Goal: Task Accomplishment & Management: Complete application form

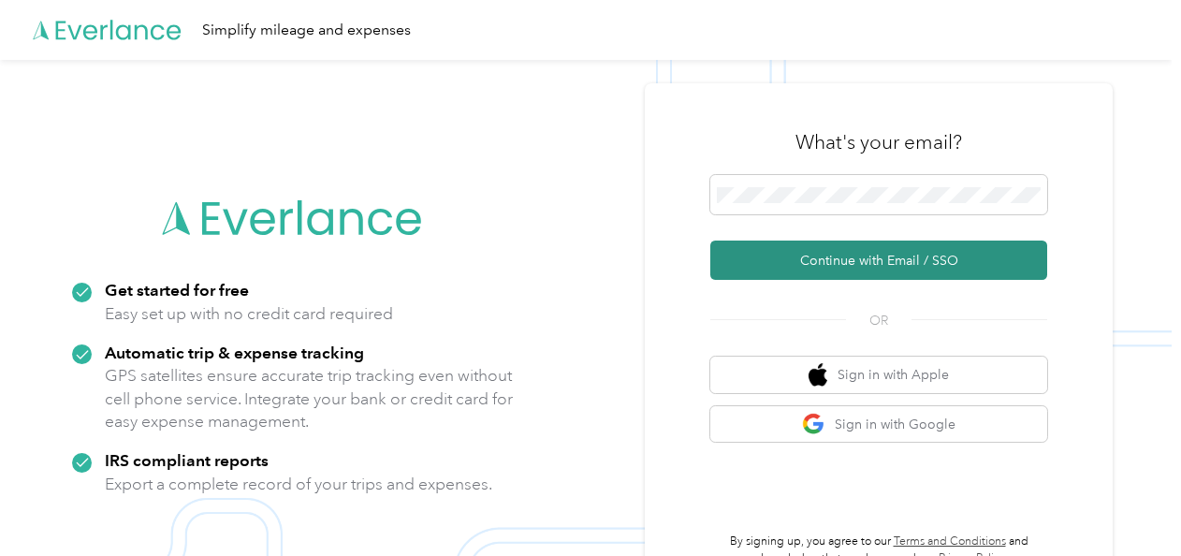
click at [882, 265] on button "Continue with Email / SSO" at bounding box center [878, 260] width 337 height 39
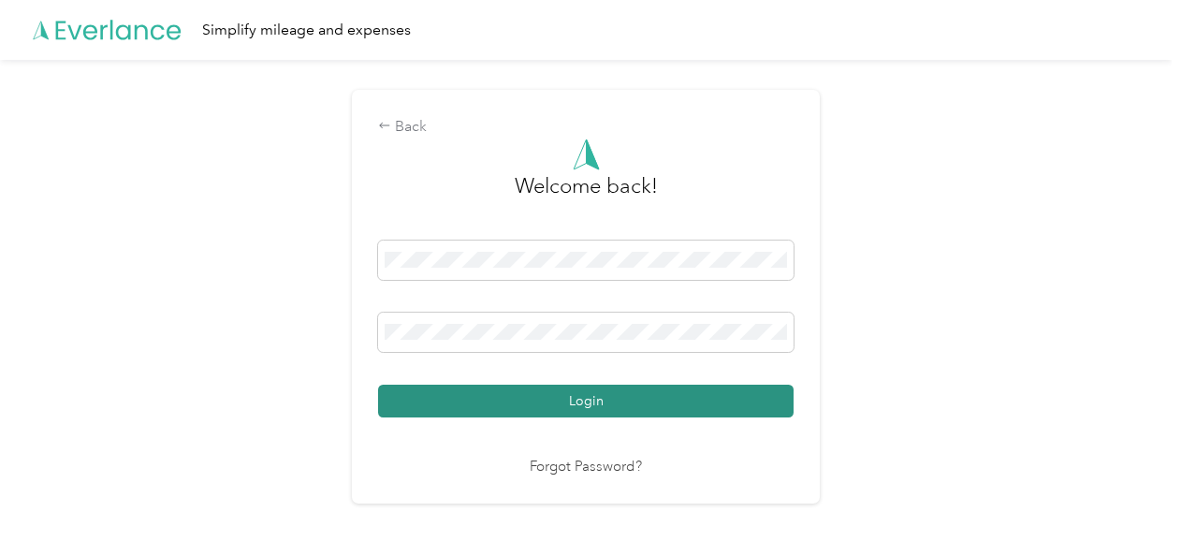
click at [586, 402] on button "Login" at bounding box center [586, 401] width 416 height 33
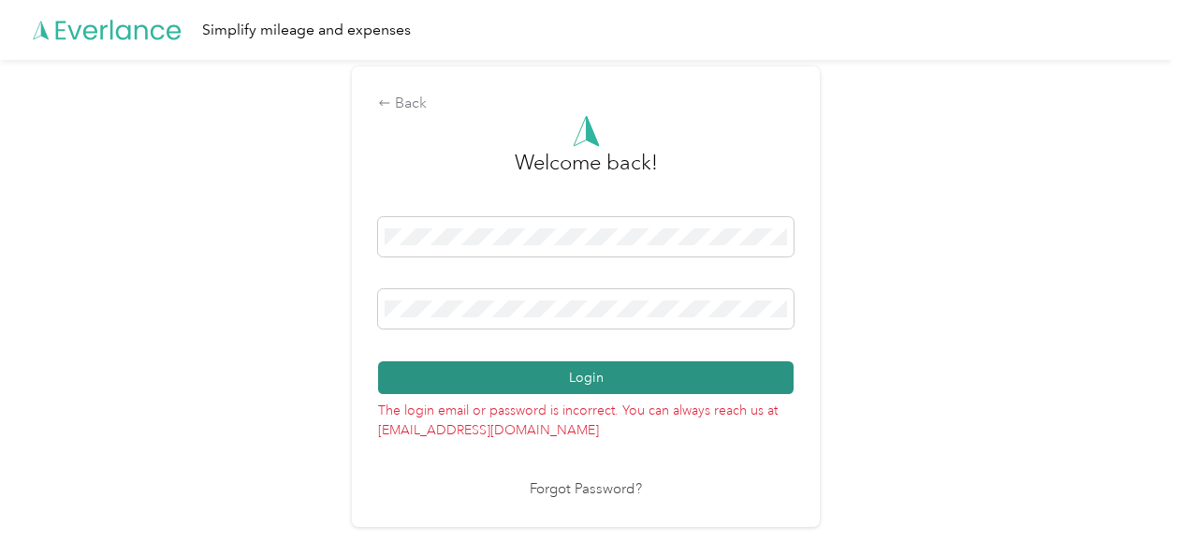
click at [761, 380] on button "Login" at bounding box center [586, 377] width 416 height 33
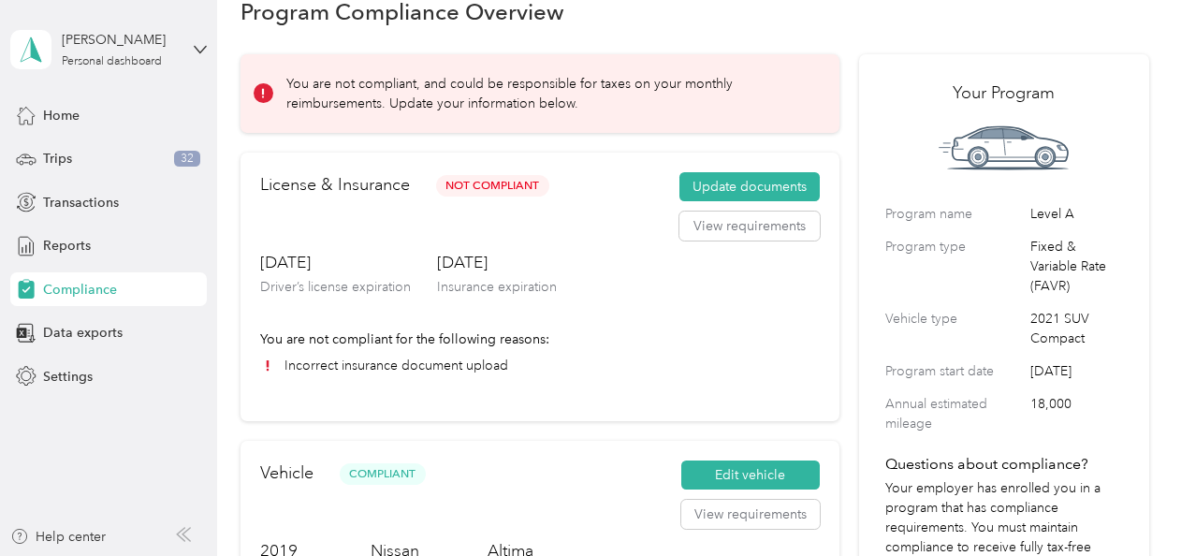
scroll to position [18, 0]
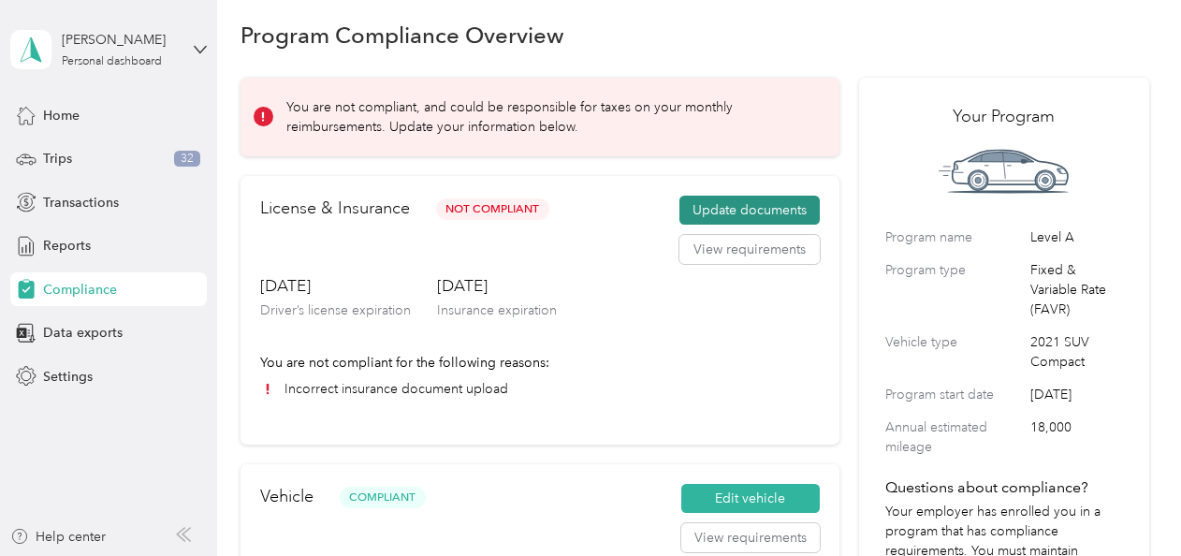
click at [755, 204] on button "Update documents" at bounding box center [749, 211] width 140 height 30
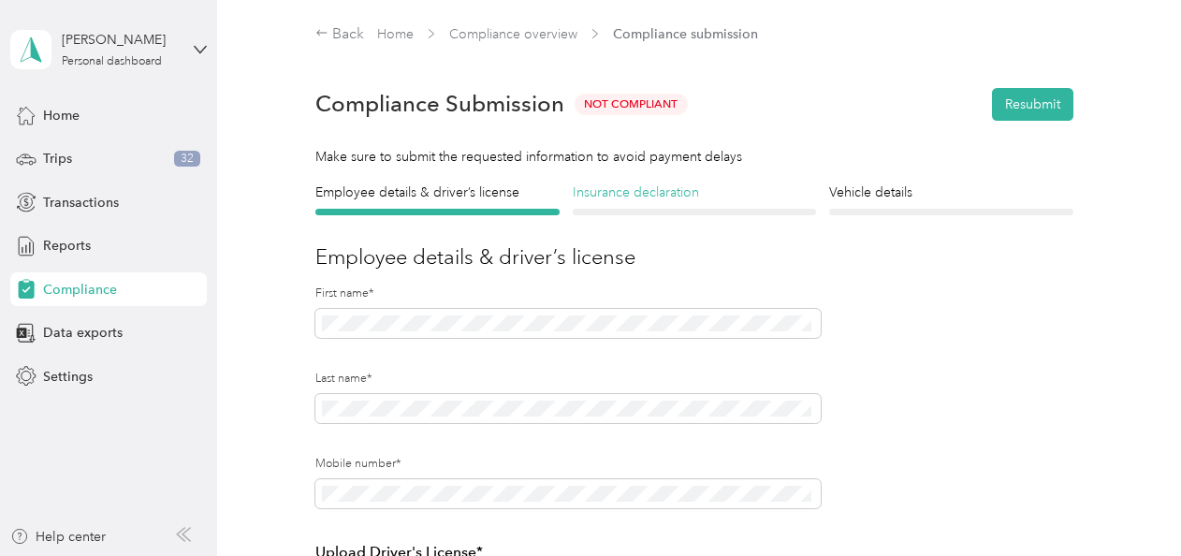
click at [607, 192] on h4 "Insurance declaration" at bounding box center [694, 193] width 243 height 20
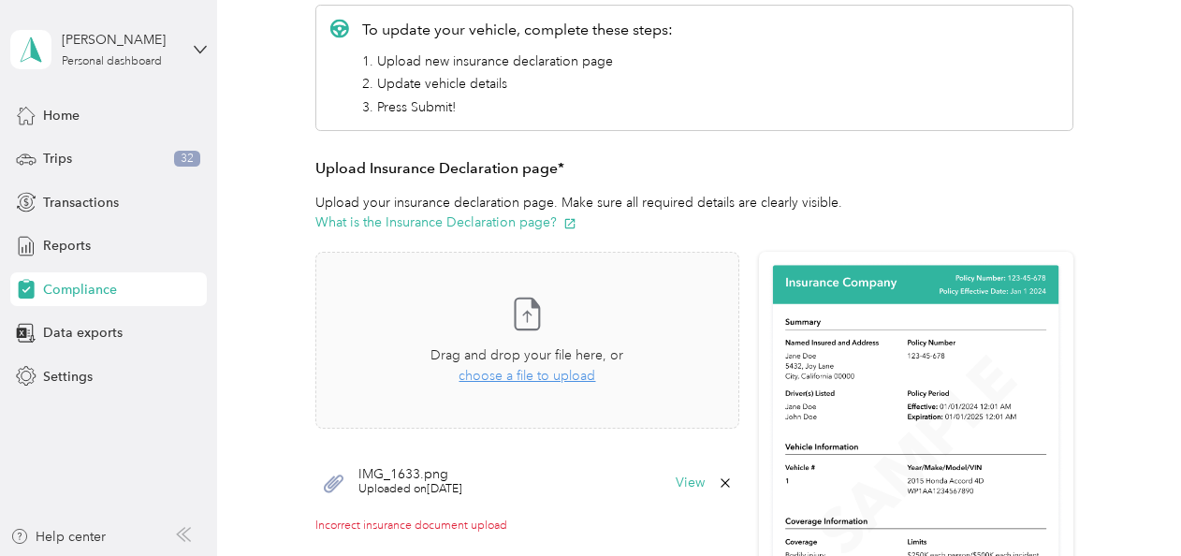
scroll to position [282, 0]
click at [507, 374] on span "choose a file to upload" at bounding box center [527, 375] width 137 height 16
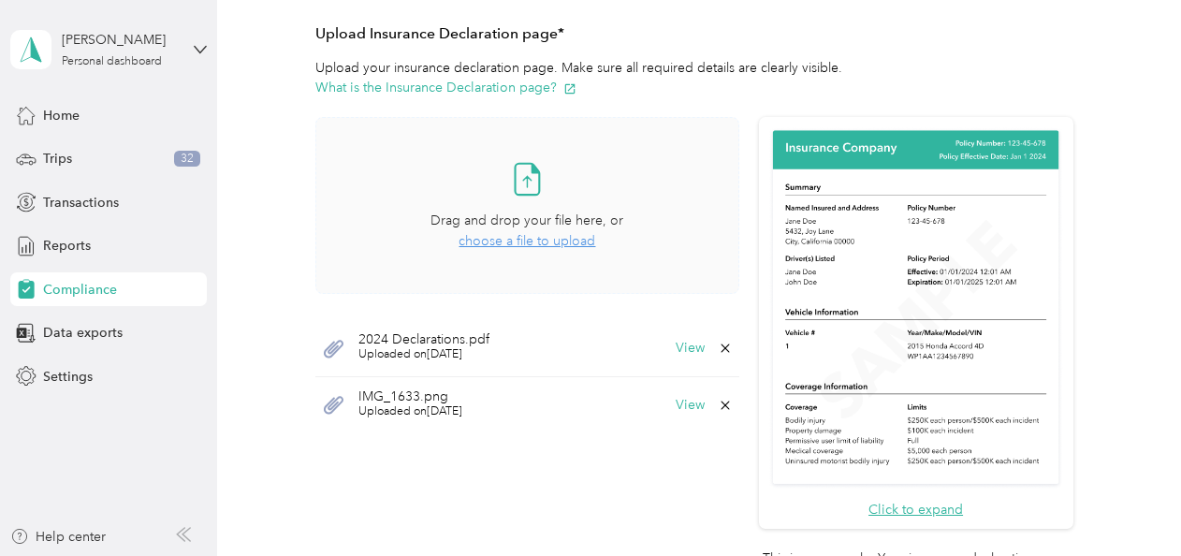
scroll to position [419, 0]
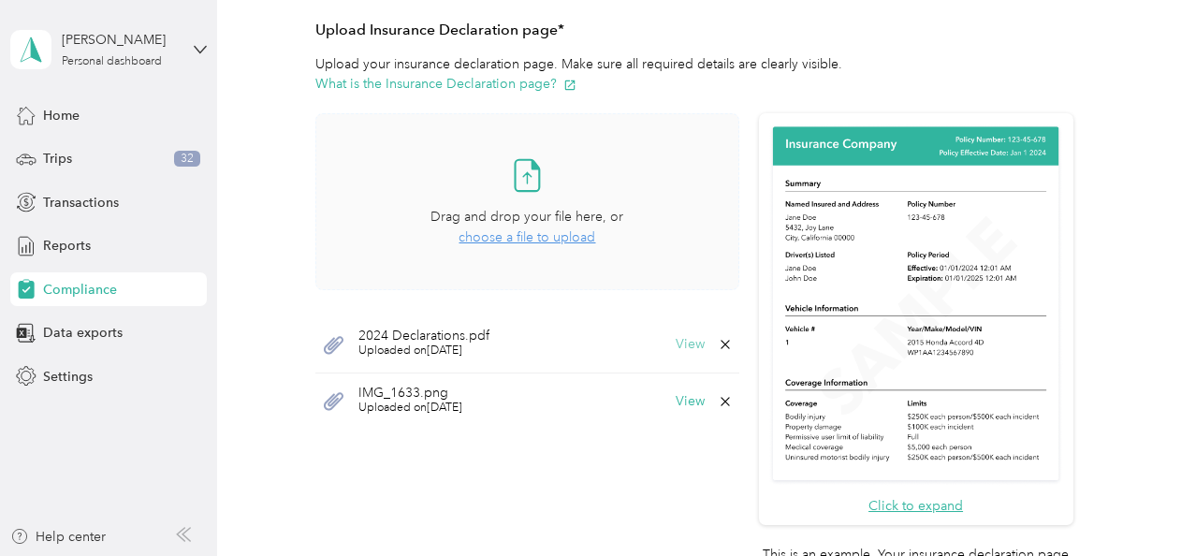
click at [684, 344] on button "View" at bounding box center [690, 344] width 29 height 13
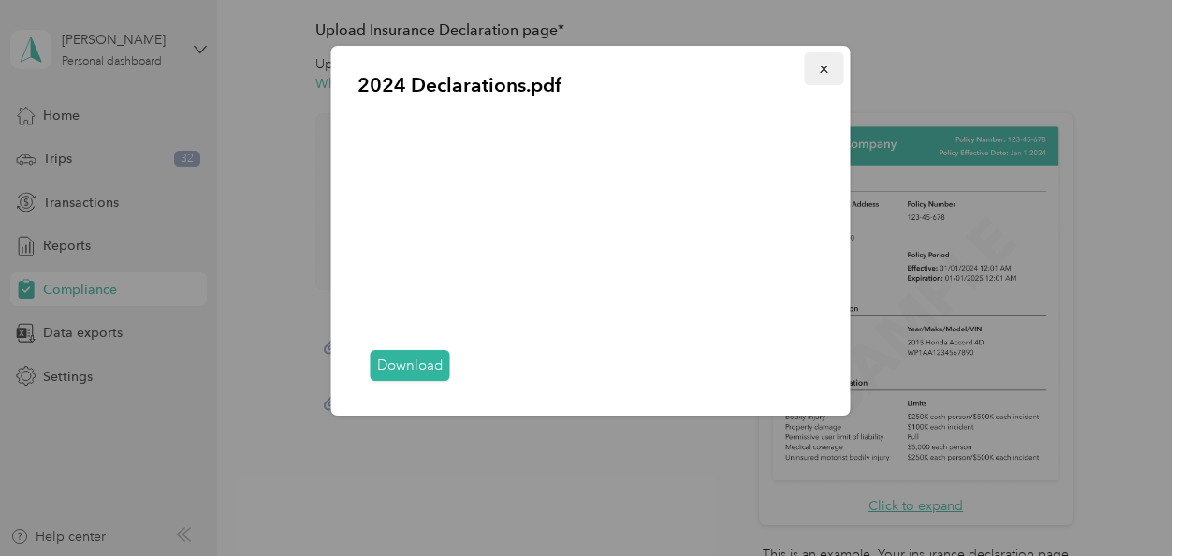
click at [819, 67] on icon "button" at bounding box center [824, 69] width 13 height 13
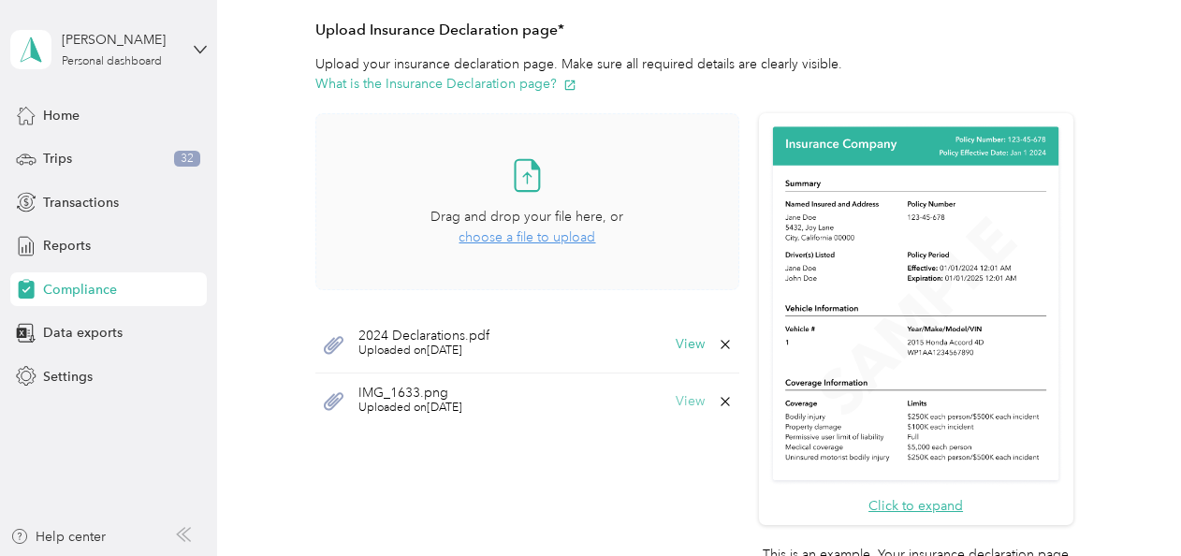
click at [686, 395] on button "View" at bounding box center [690, 401] width 29 height 13
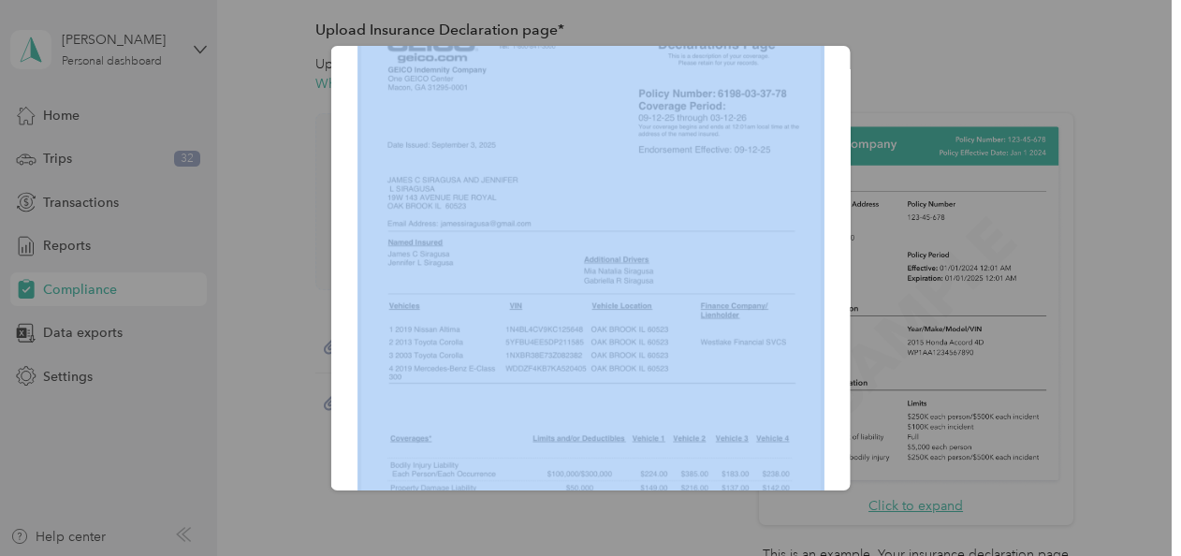
scroll to position [199, 0]
drag, startPoint x: 815, startPoint y: 513, endPoint x: 940, endPoint y: 82, distance: 448.2
click at [940, 555] on div "IMG_1633.png" at bounding box center [586, 556] width 1172 height 0
click at [940, 82] on div "IMG_1633.png" at bounding box center [850, 271] width 519 height 450
click at [811, 99] on div "IMG_1633.png" at bounding box center [590, 268] width 519 height 445
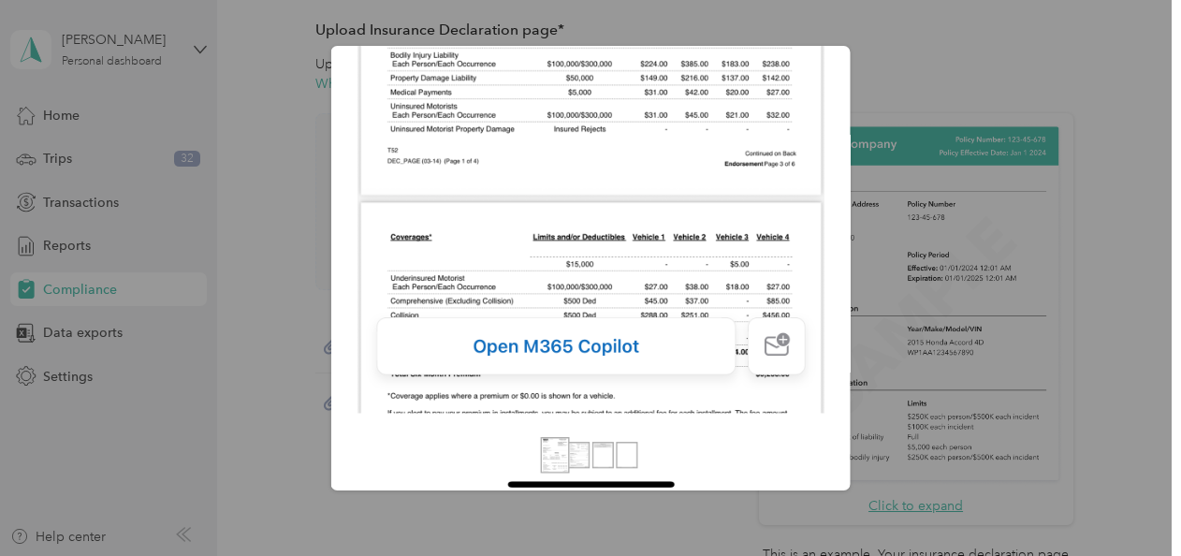
scroll to position [626, 0]
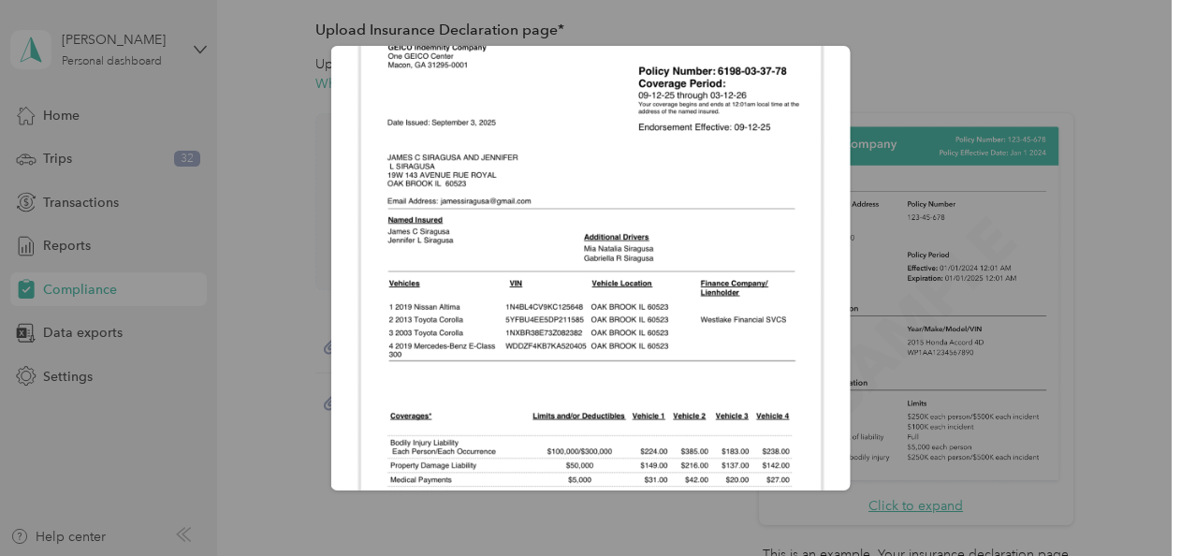
scroll to position [0, 0]
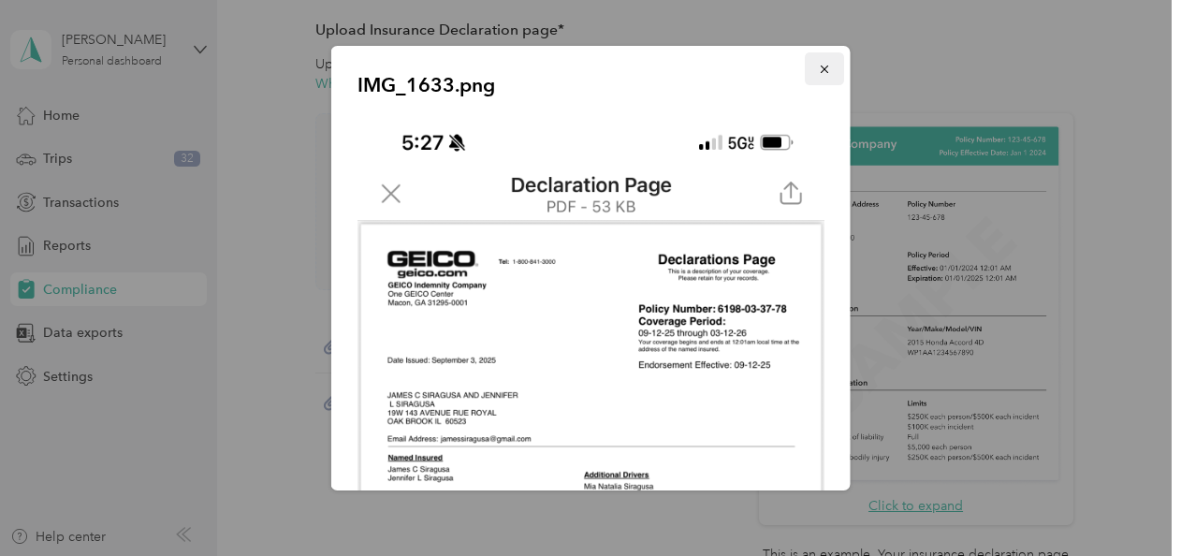
click at [818, 72] on icon "button" at bounding box center [824, 69] width 13 height 13
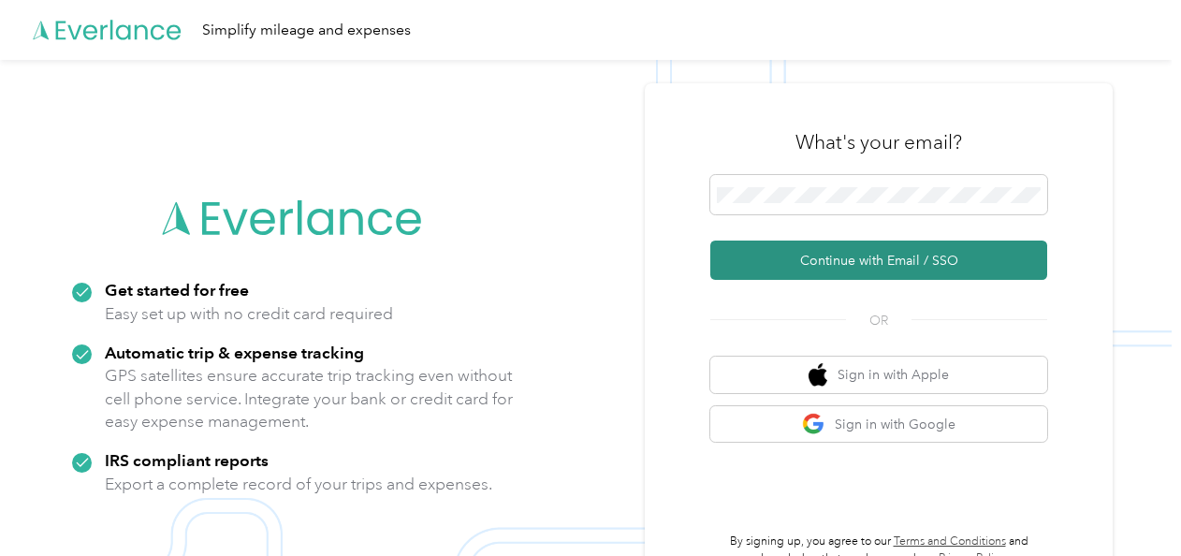
click at [897, 260] on button "Continue with Email / SSO" at bounding box center [878, 260] width 337 height 39
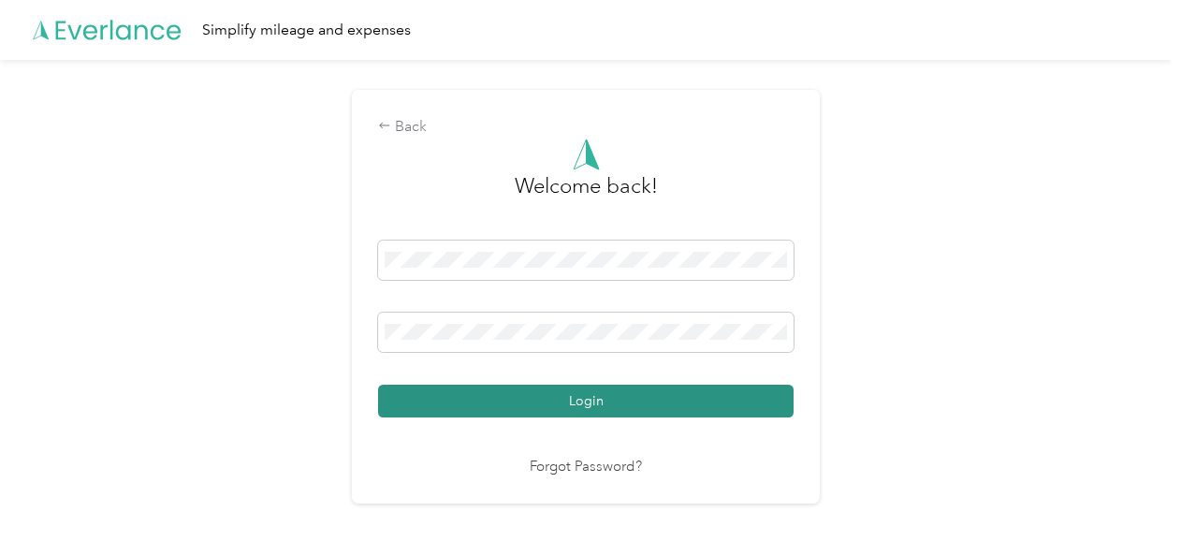
click at [635, 403] on button "Login" at bounding box center [586, 401] width 416 height 33
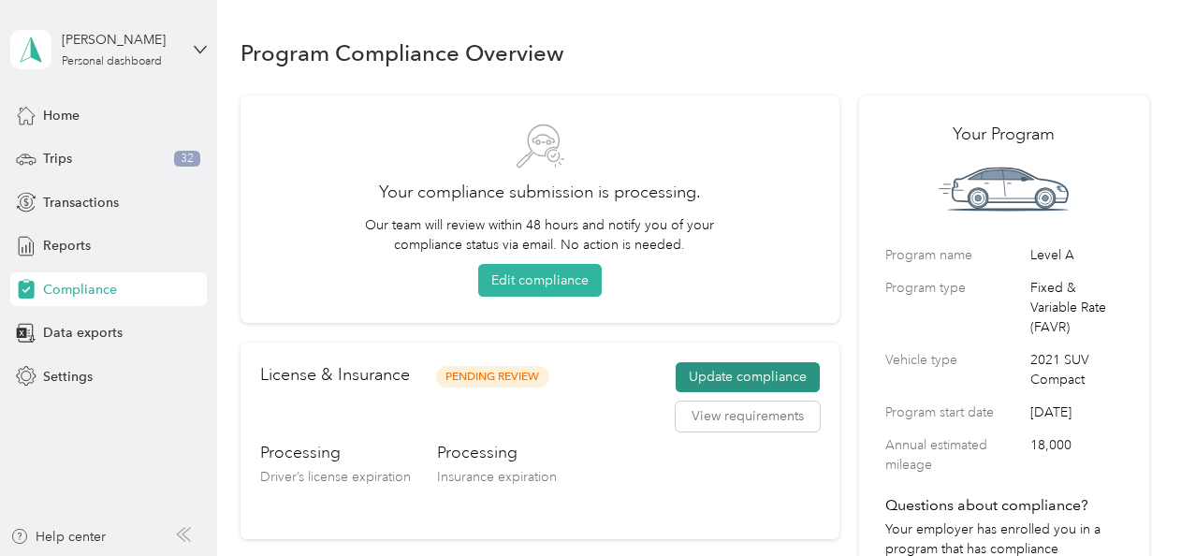
click at [767, 376] on button "Update compliance" at bounding box center [748, 377] width 144 height 30
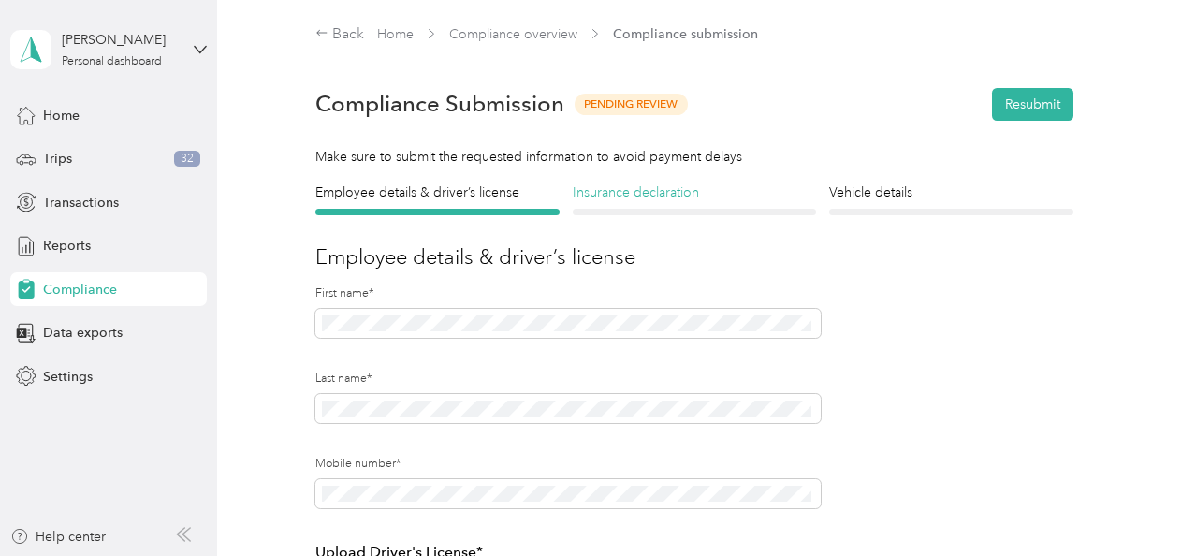
click at [652, 190] on h4 "Insurance declaration" at bounding box center [694, 193] width 243 height 20
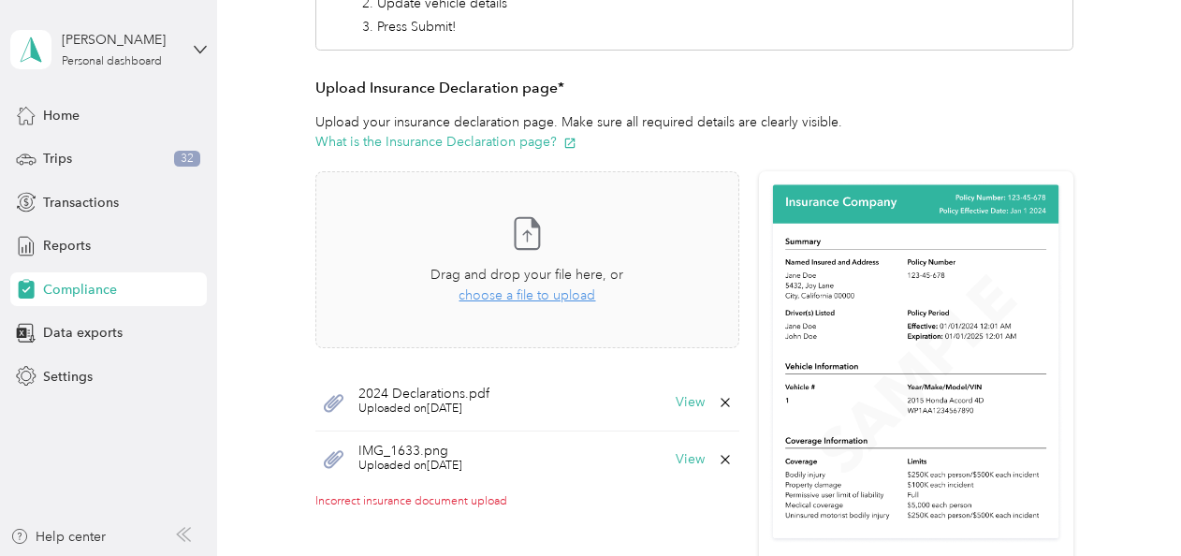
scroll to position [362, 0]
click at [542, 292] on span "choose a file to upload" at bounding box center [527, 294] width 137 height 16
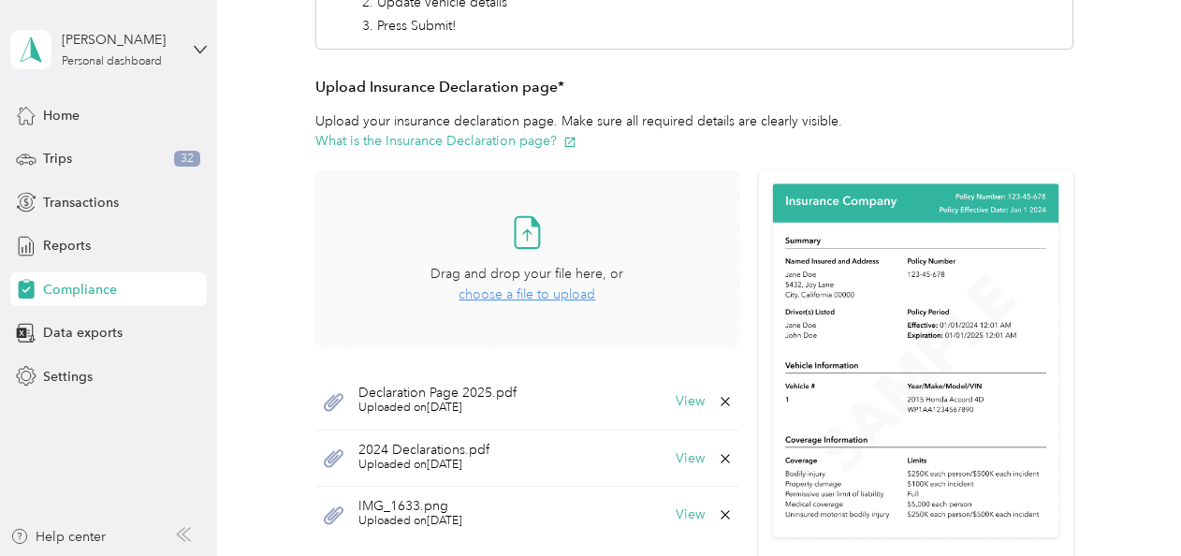
scroll to position [0, 0]
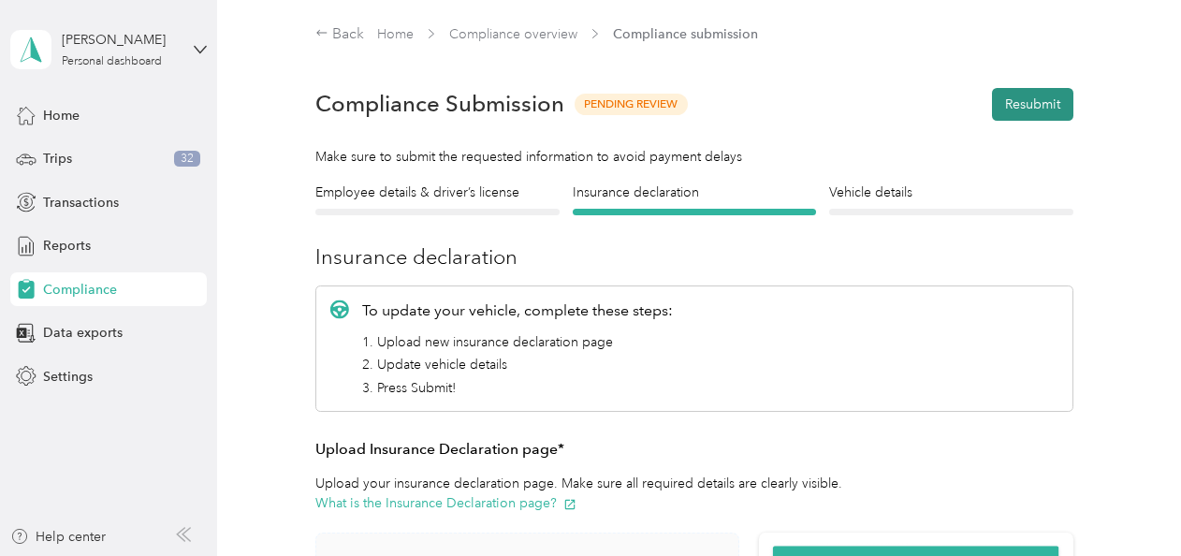
click at [1029, 103] on button "Resubmit" at bounding box center [1032, 104] width 81 height 33
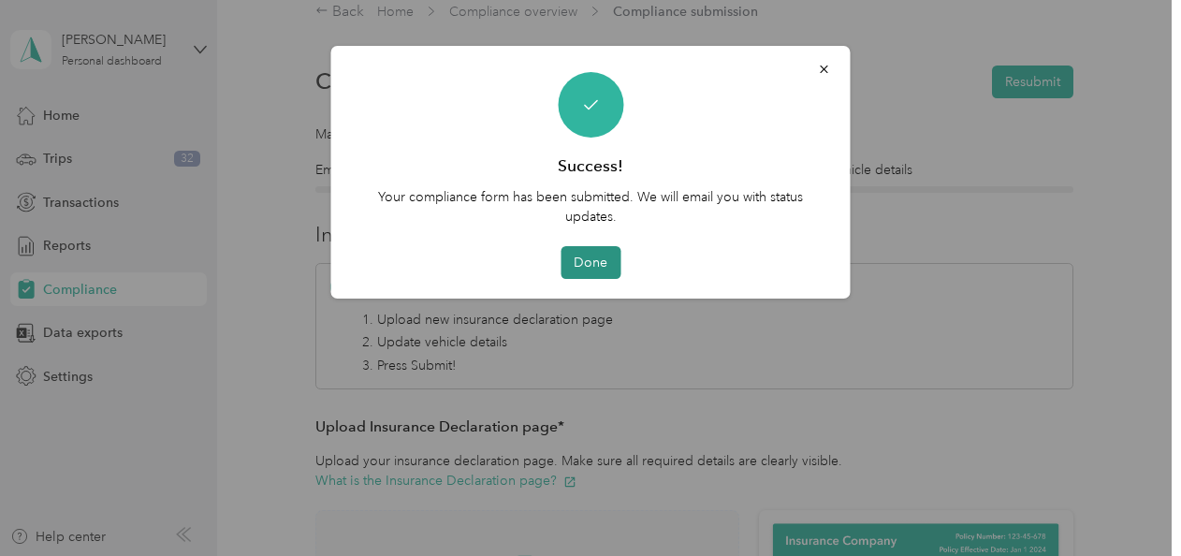
click at [597, 255] on button "Done" at bounding box center [591, 262] width 60 height 33
